Goal: Information Seeking & Learning: Learn about a topic

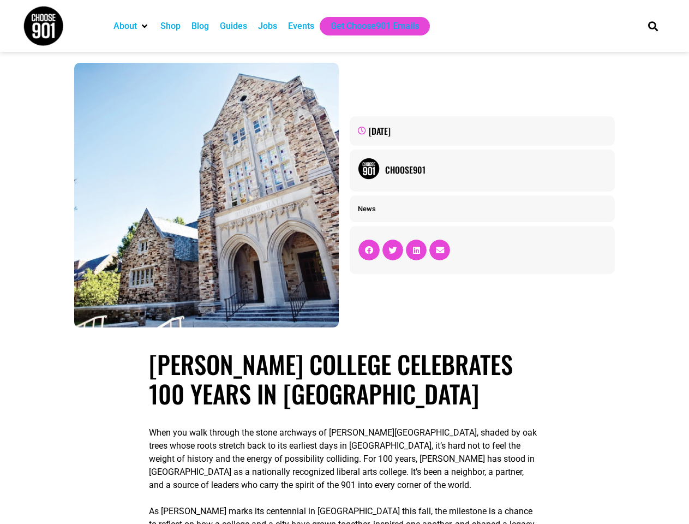
click at [344, 262] on div "[DATE] Choose901 News" at bounding box center [481, 194] width 275 height 275
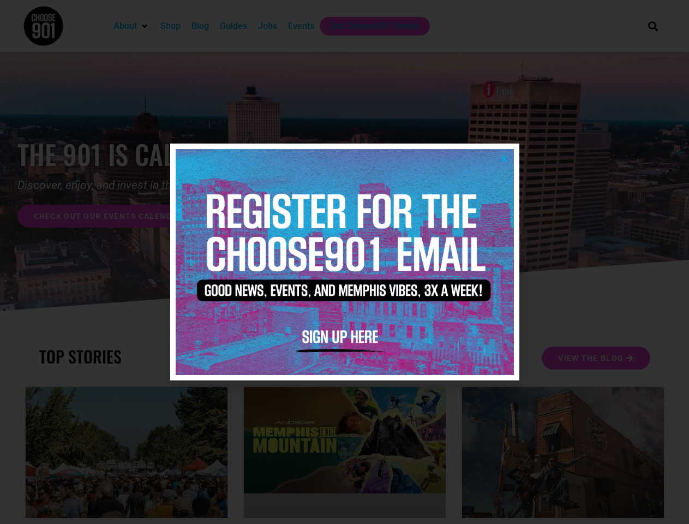
click at [504, 158] on icon "Close" at bounding box center [504, 158] width 8 height 8
